Goal: Information Seeking & Learning: Learn about a topic

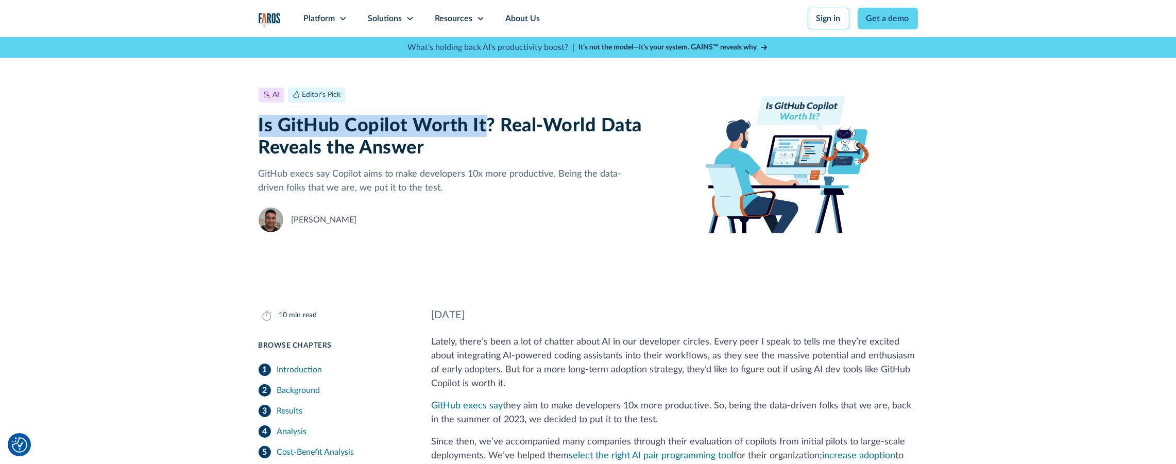
drag, startPoint x: 485, startPoint y: 124, endPoint x: 229, endPoint y: 129, distance: 255.6
click at [229, 129] on div "AI Editor's Pick May 17, 2024 10 min read Is GitHub Copilot Worth It? Real-Worl…" at bounding box center [588, 160] width 1176 height 246
copy h1 "Is GitHub Copilot Worth It"
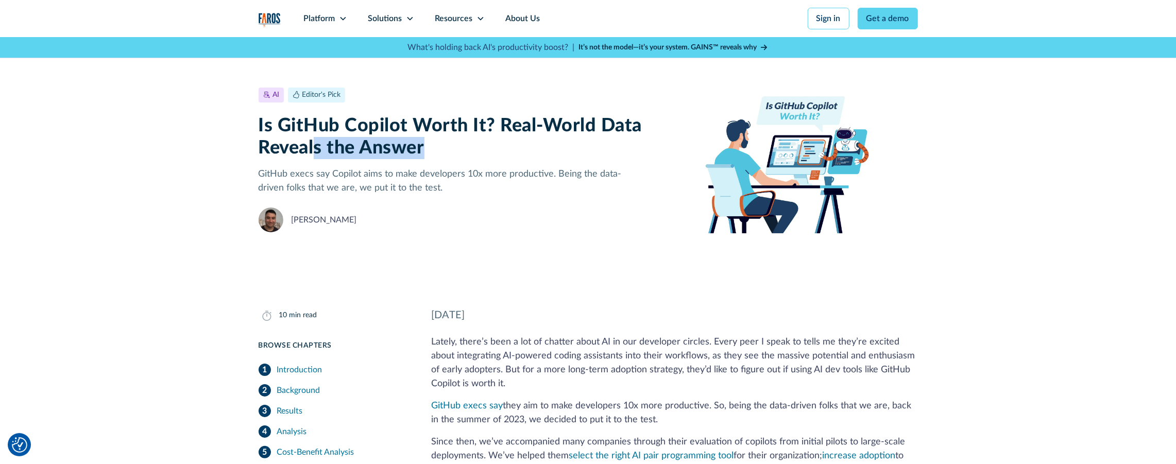
drag, startPoint x: 389, startPoint y: 140, endPoint x: 317, endPoint y: 137, distance: 72.2
click at [317, 137] on h1 "Is GitHub Copilot Worth It? Real-World Data Reveals the Answer" at bounding box center [452, 137] width 386 height 44
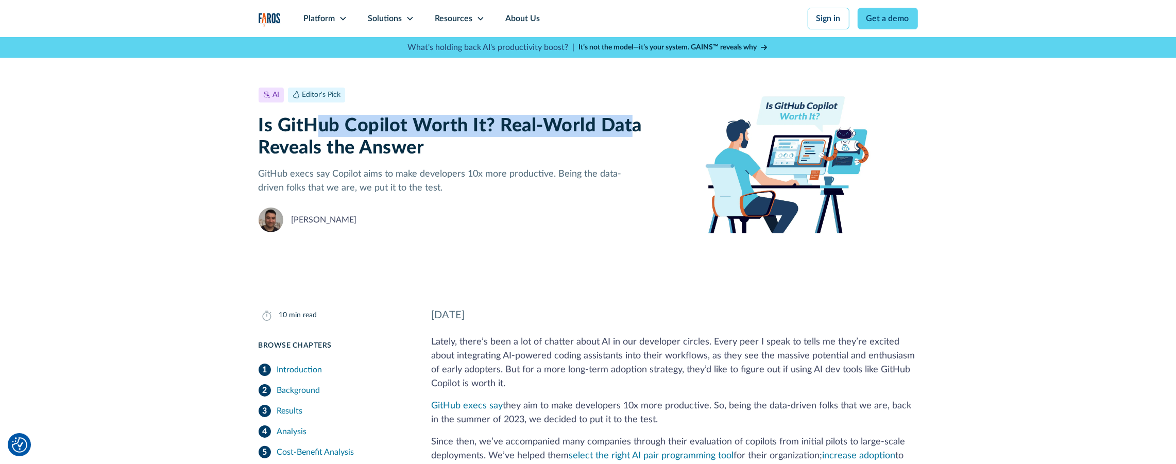
drag, startPoint x: 631, startPoint y: 124, endPoint x: 426, endPoint y: 135, distance: 205.9
click at [322, 130] on h1 "Is GitHub Copilot Worth It? Real-World Data Reveals the Answer" at bounding box center [452, 137] width 386 height 44
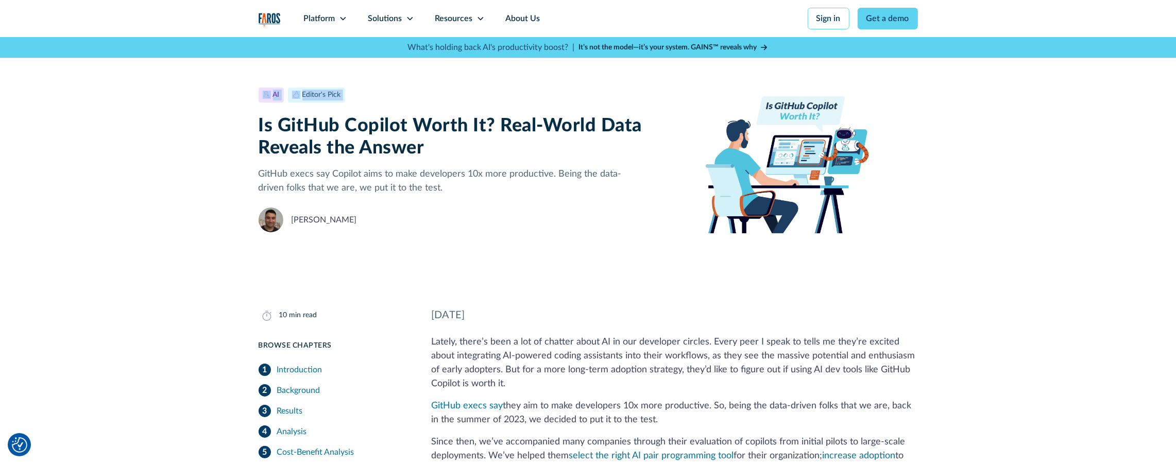
drag, startPoint x: 655, startPoint y: 128, endPoint x: 281, endPoint y: 127, distance: 374.0
click at [240, 126] on div "AI Editor's Pick May 17, 2024 10 min read Is GitHub Copilot Worth It? Real-Worl…" at bounding box center [588, 160] width 1176 height 246
click at [281, 127] on h1 "Is GitHub Copilot Worth It? Real-World Data Reveals the Answer" at bounding box center [452, 137] width 386 height 44
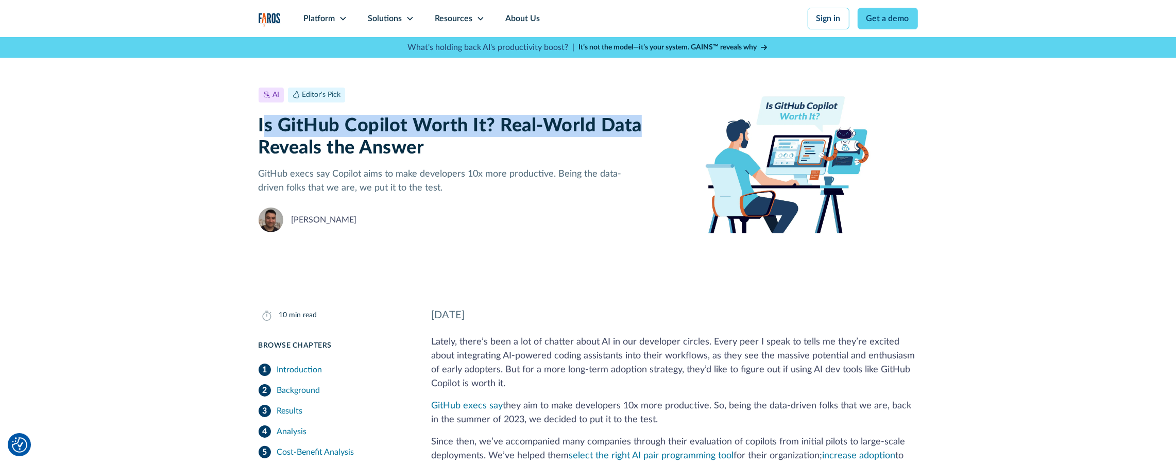
drag, startPoint x: 261, startPoint y: 125, endPoint x: 638, endPoint y: 129, distance: 377.1
click at [638, 129] on h1 "Is GitHub Copilot Worth It? Real-World Data Reveals the Answer" at bounding box center [452, 137] width 386 height 44
copy h1 "s GitHub Copilot Worth It? Real-World Data"
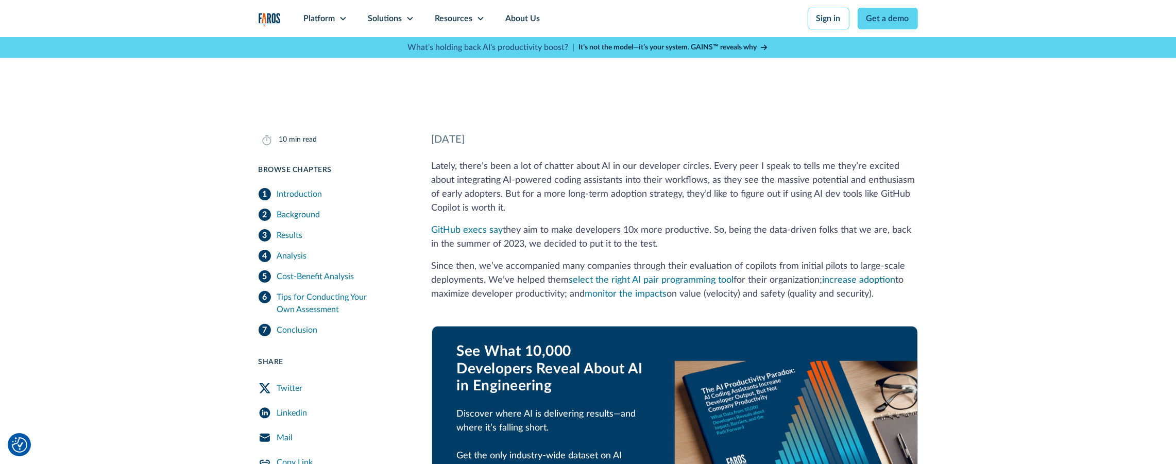
scroll to position [337, 0]
